Goal: Information Seeking & Learning: Learn about a topic

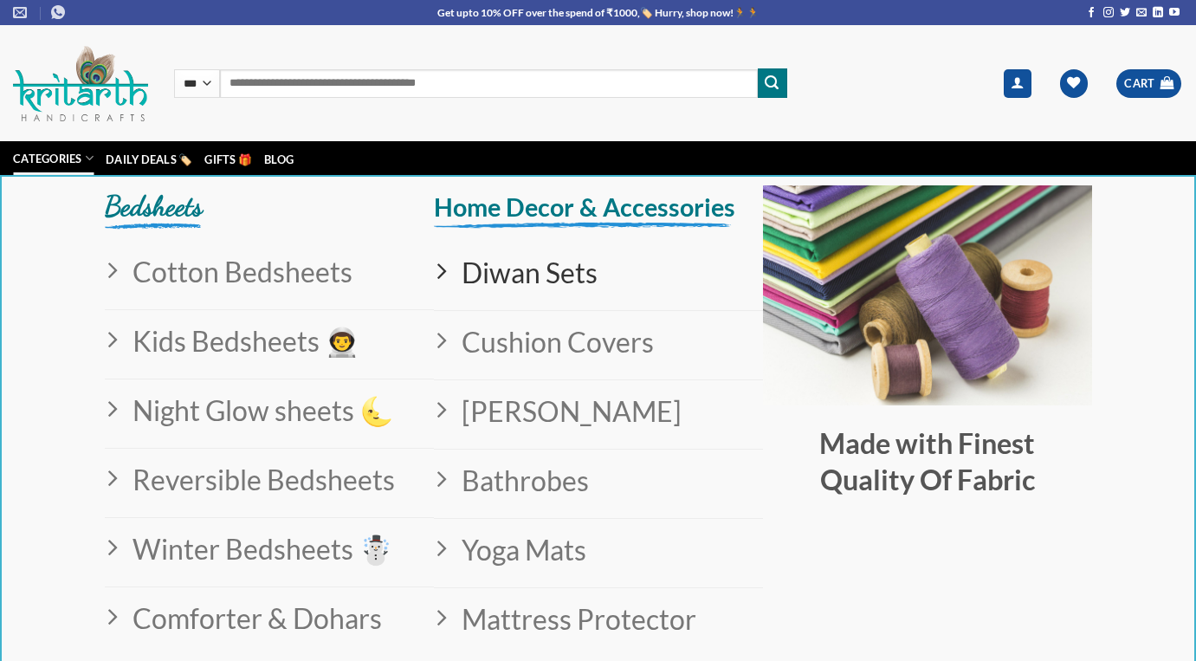
click at [525, 275] on span "Diwan Sets" at bounding box center [523, 272] width 150 height 44
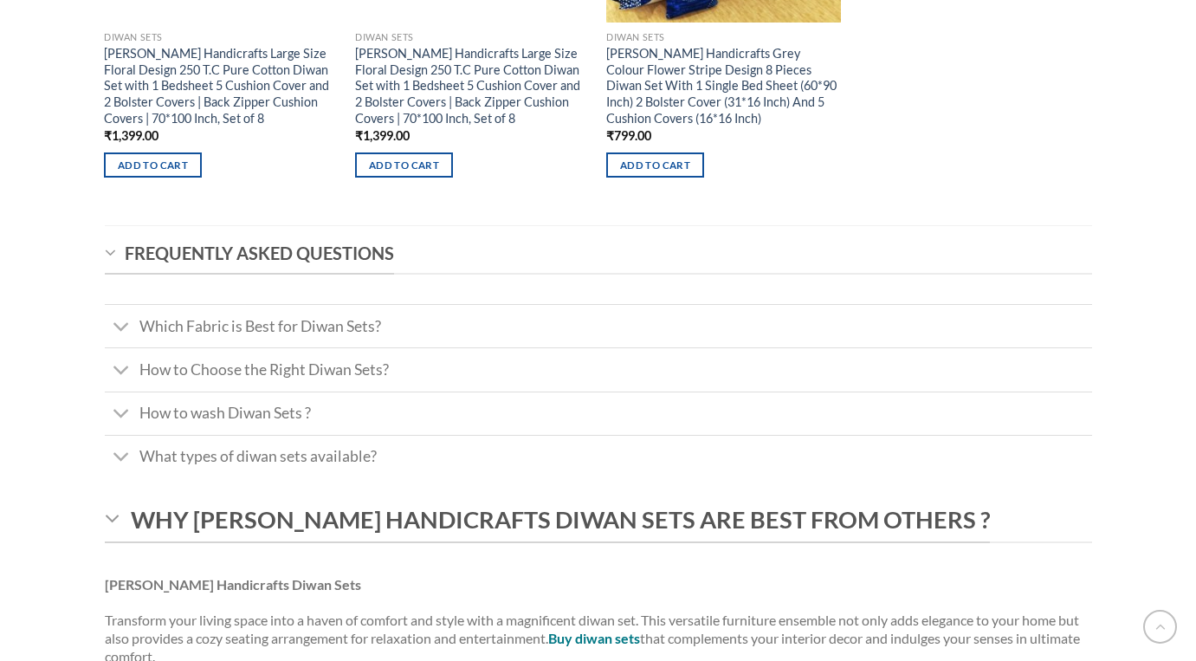
scroll to position [1324, 0]
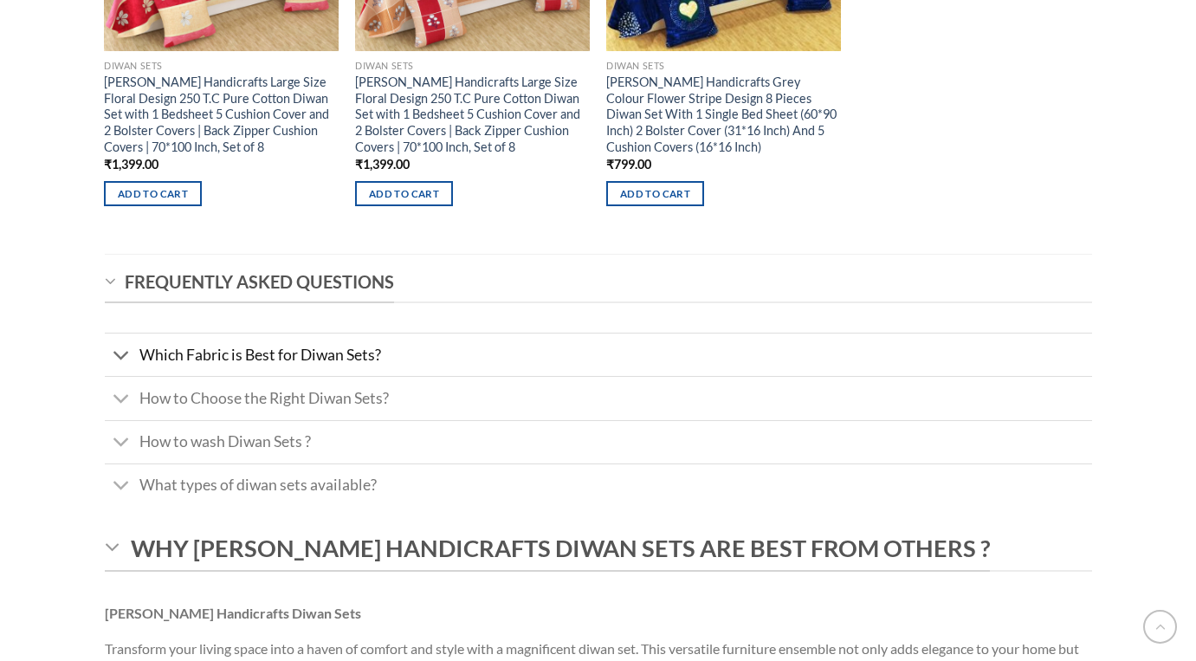
click at [319, 357] on span "Which Fabric is Best for Diwan Sets?" at bounding box center [260, 354] width 242 height 18
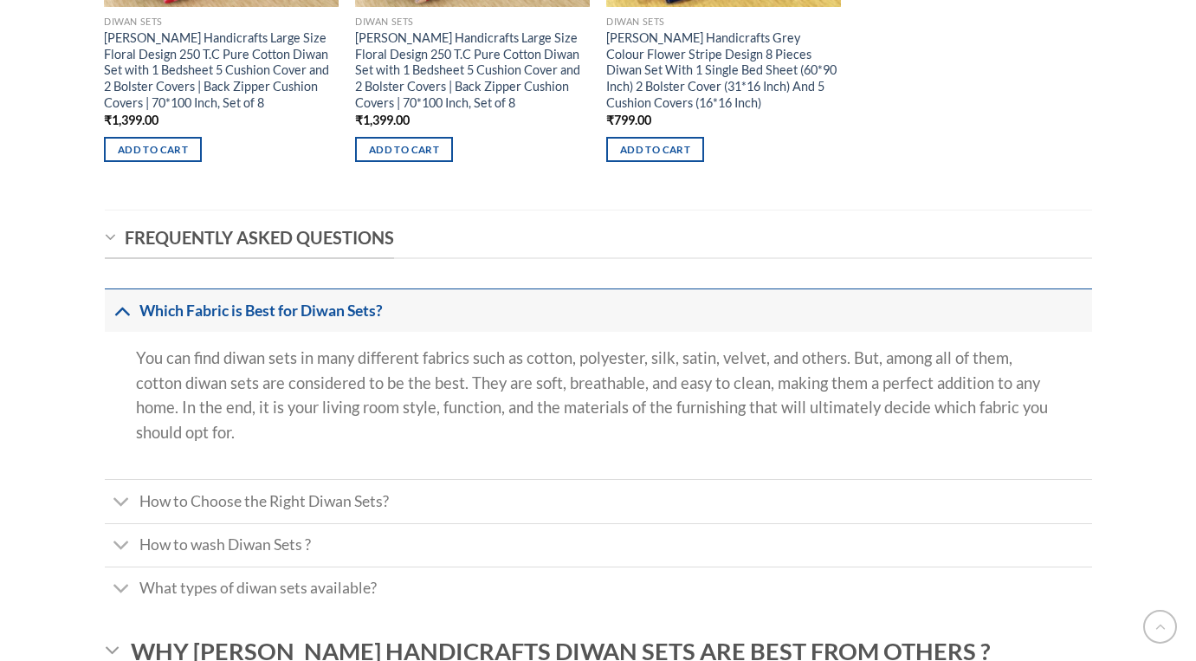
scroll to position [1370, 0]
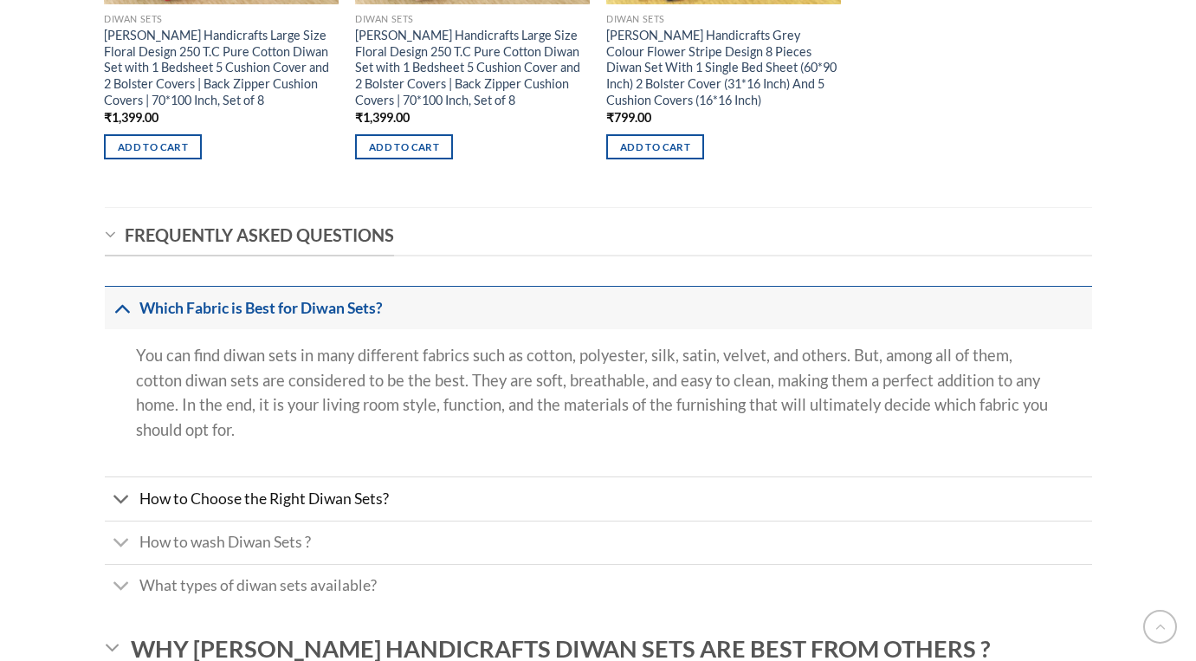
click at [255, 504] on span "How to Choose the Right Diwan Sets?" at bounding box center [263, 498] width 249 height 18
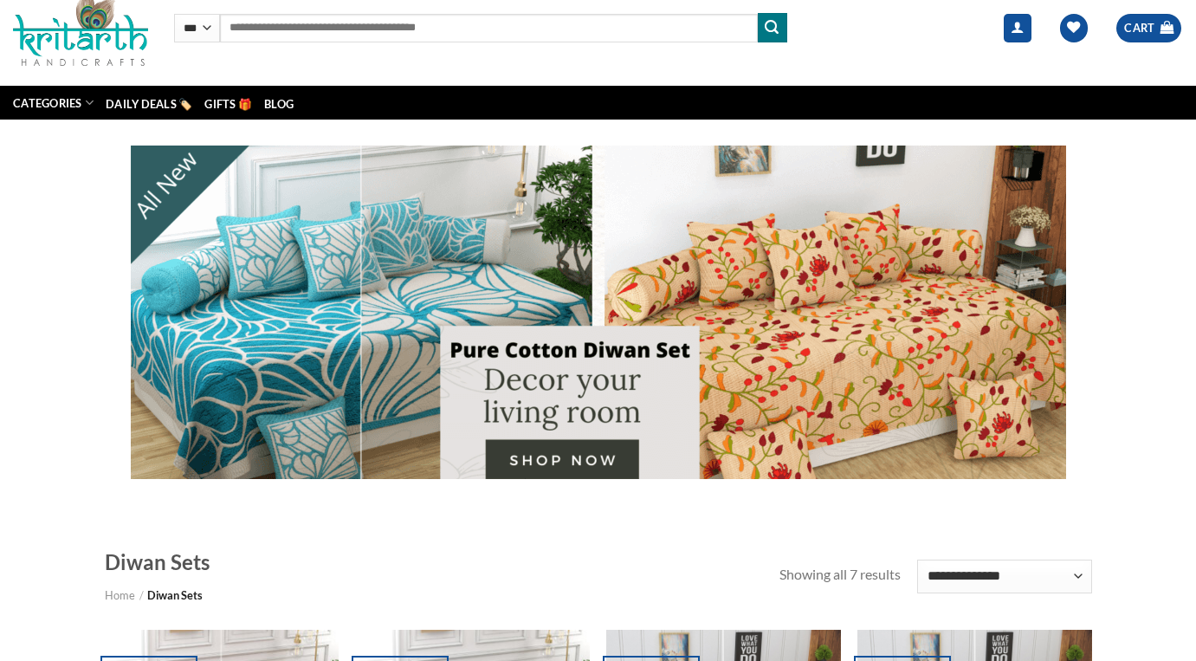
scroll to position [0, 0]
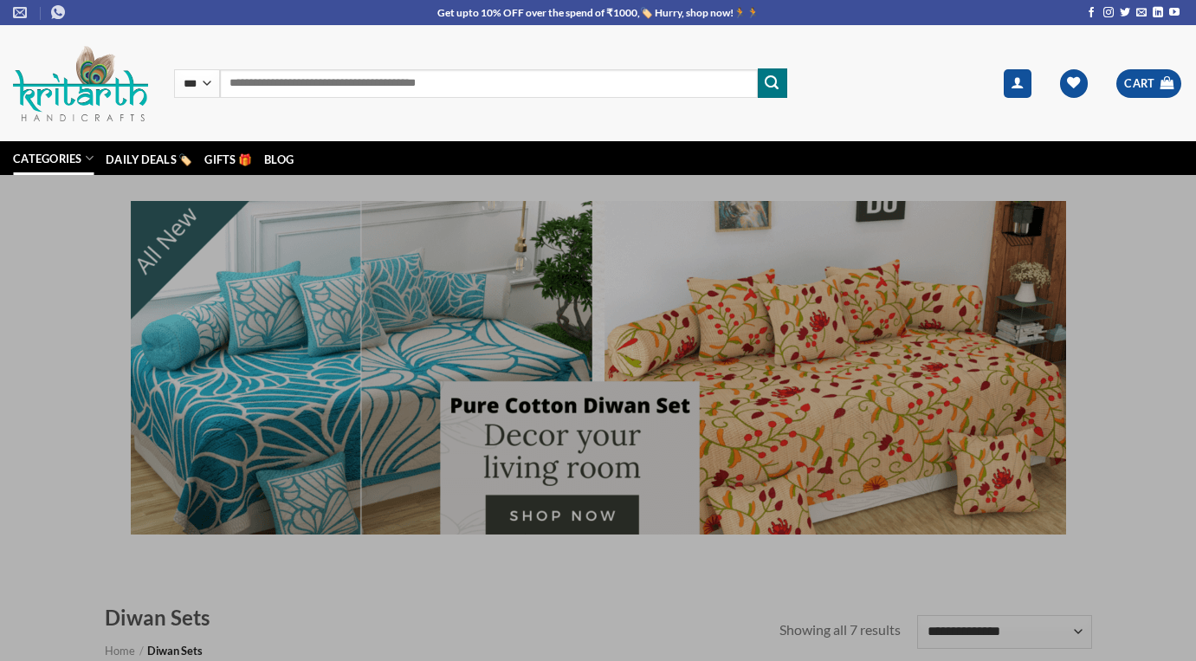
click at [93, 159] on icon at bounding box center [89, 158] width 9 height 16
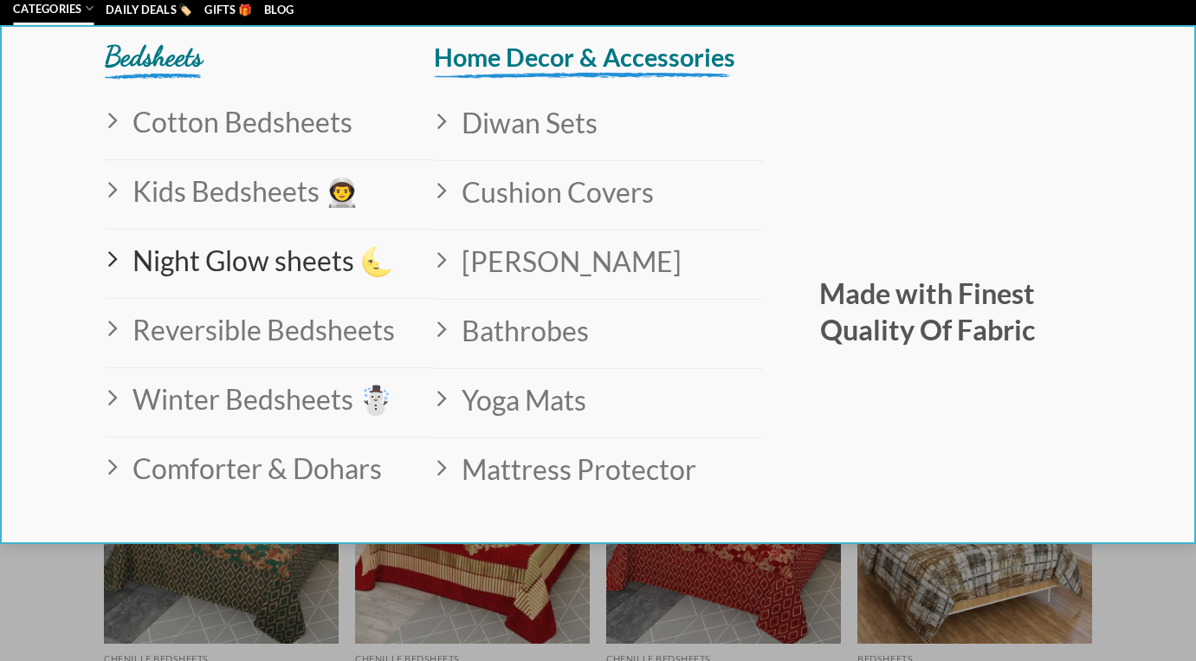
scroll to position [151, 0]
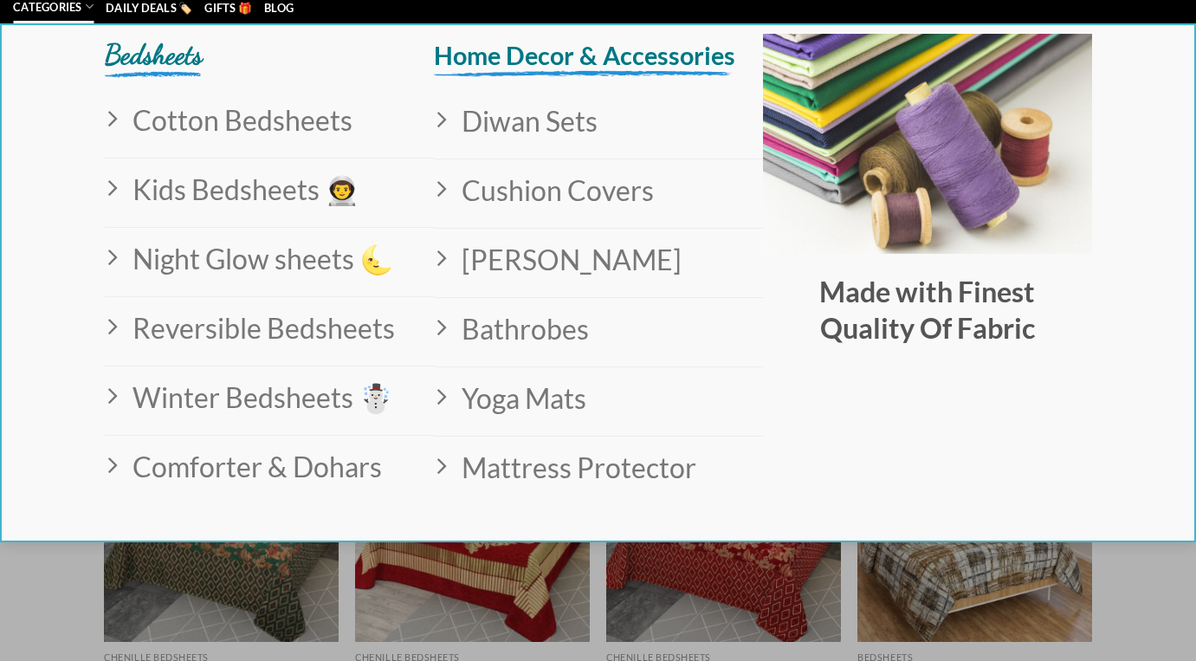
click at [211, 558] on div at bounding box center [598, 330] width 1196 height 661
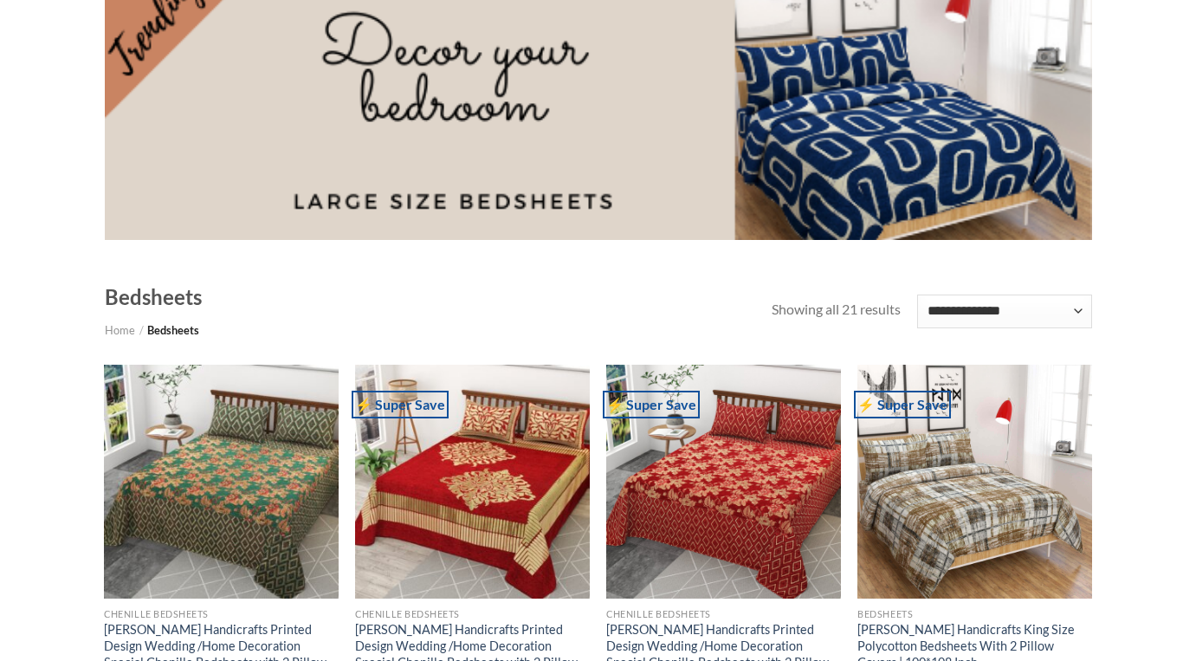
scroll to position [0, 0]
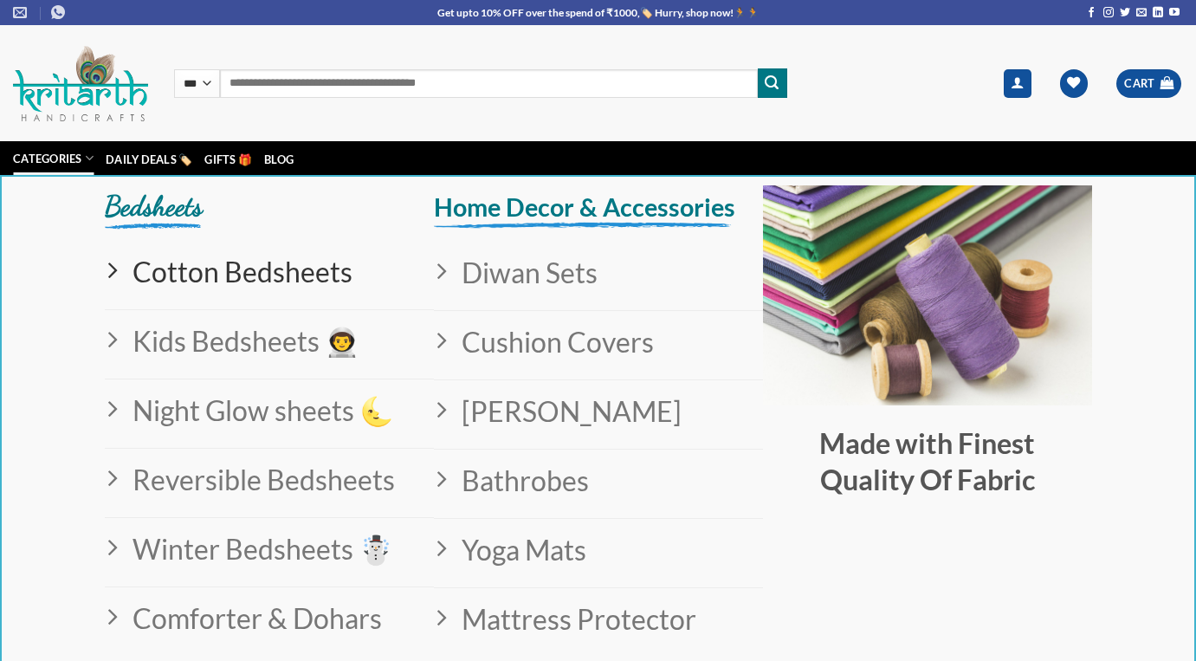
click at [259, 267] on span "Cotton Bedsheets" at bounding box center [236, 271] width 234 height 44
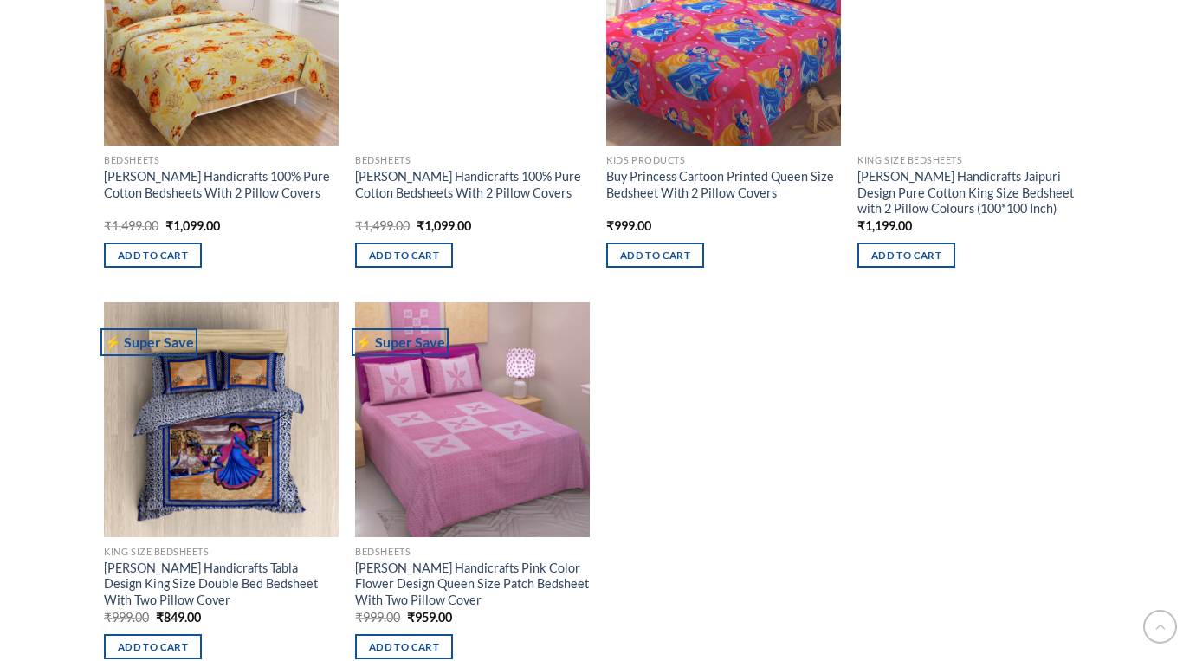
scroll to position [1611, 0]
